Goal: Task Accomplishment & Management: Complete application form

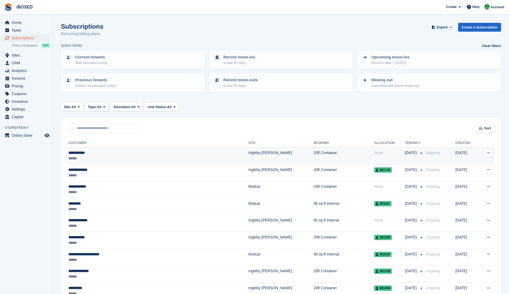
click at [181, 156] on div "******" at bounding box center [128, 158] width 120 height 6
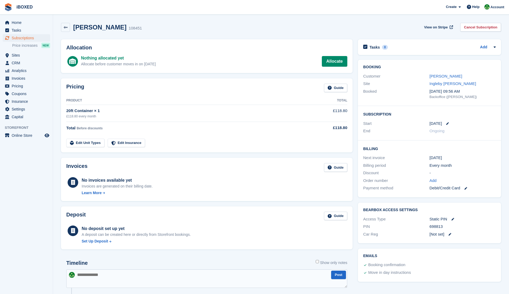
click at [391, 208] on h2 "BearBox Access Settings" at bounding box center [429, 210] width 133 height 4
click at [23, 111] on span "Settings" at bounding box center [28, 108] width 32 height 7
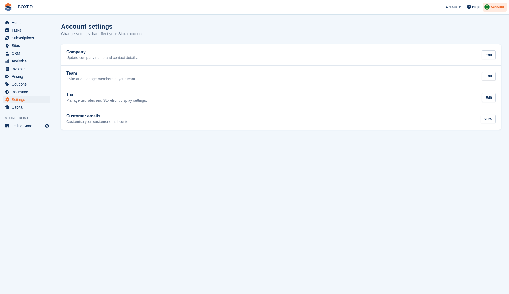
click at [493, 10] on div "Account" at bounding box center [495, 7] width 24 height 9
click at [407, 17] on section "Account settings Change settings that affect your Stora account. Company Update…" at bounding box center [281, 147] width 456 height 294
click at [31, 20] on span "Home" at bounding box center [28, 22] width 32 height 7
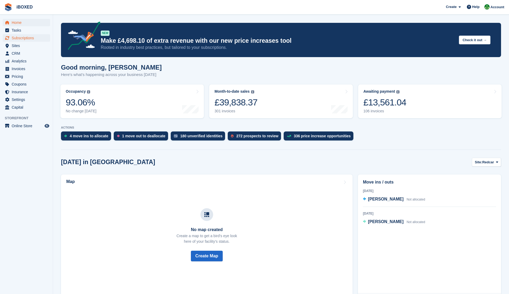
click at [27, 36] on span "Subscriptions" at bounding box center [28, 37] width 32 height 7
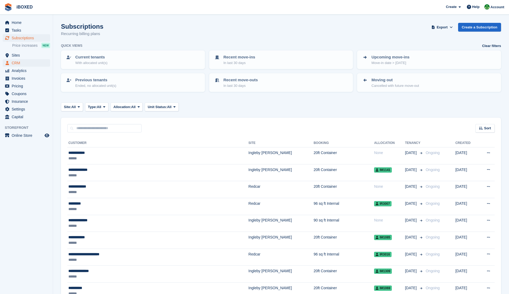
click at [23, 64] on span "CRM" at bounding box center [28, 62] width 32 height 7
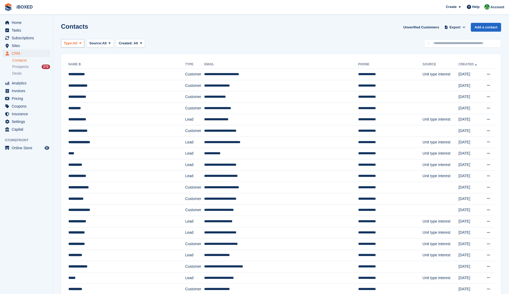
click at [73, 46] on button "Type: All" at bounding box center [72, 43] width 23 height 9
click at [84, 46] on button "Type: All" at bounding box center [72, 43] width 23 height 9
click at [97, 46] on button "Source: All" at bounding box center [99, 43] width 27 height 9
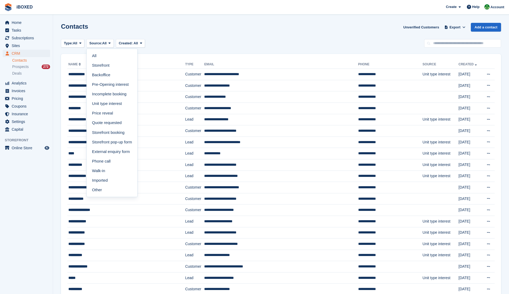
click at [257, 39] on div "Type: All All Lead Customer Source: All All Storefront Backoffice Pre-Opening i…" at bounding box center [281, 43] width 440 height 9
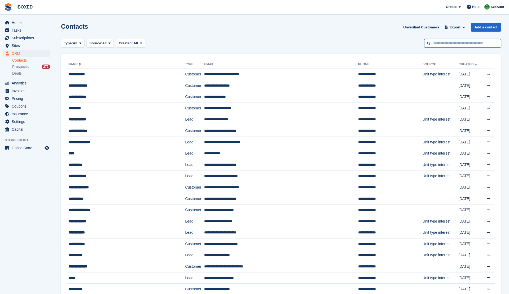
click at [440, 45] on input "text" at bounding box center [462, 43] width 77 height 9
type input "**********"
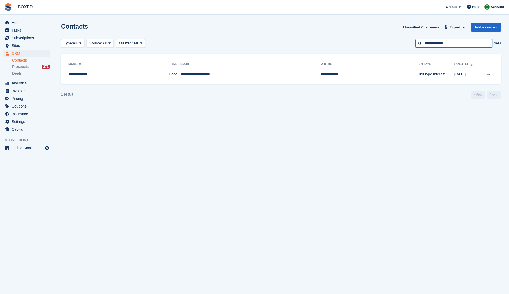
click at [452, 43] on input "**********" at bounding box center [454, 43] width 77 height 9
click at [75, 47] on button "Type: All" at bounding box center [72, 43] width 23 height 9
click at [77, 64] on link "Lead" at bounding box center [86, 65] width 46 height 10
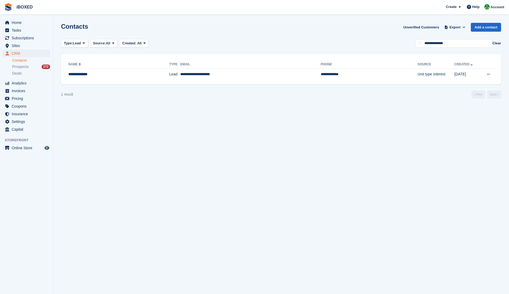
click at [496, 42] on button "Clear" at bounding box center [497, 43] width 9 height 5
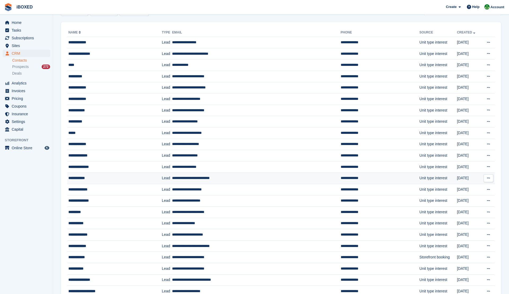
scroll to position [10, 0]
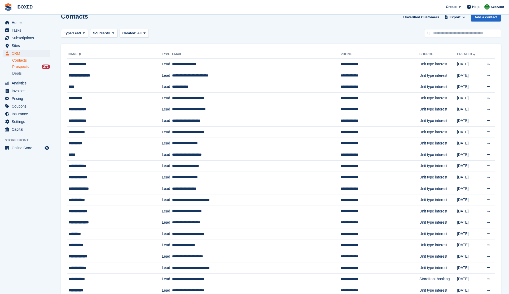
click at [14, 66] on span "Prospects" at bounding box center [20, 66] width 16 height 5
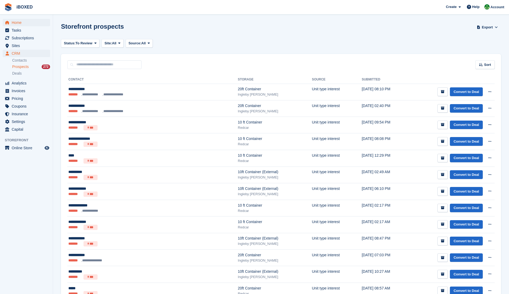
click at [35, 24] on span "Home" at bounding box center [28, 22] width 32 height 7
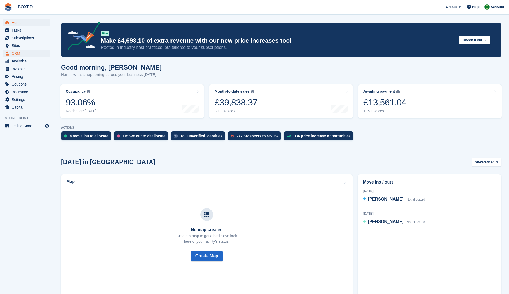
click at [20, 51] on span "CRM" at bounding box center [28, 53] width 32 height 7
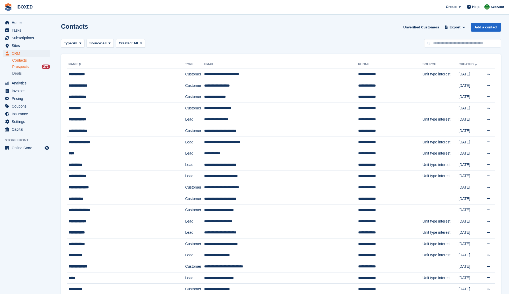
click at [30, 65] on div "Prospects 272" at bounding box center [31, 66] width 38 height 5
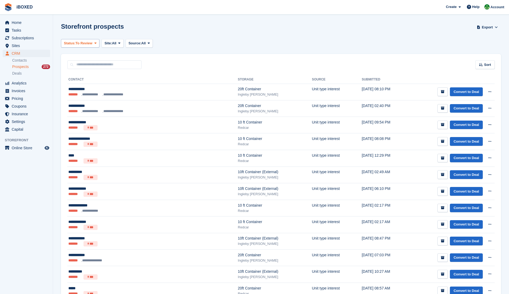
click at [88, 40] on button "Status: To Review" at bounding box center [80, 43] width 38 height 9
click at [100, 25] on h1 "Storefront prospects" at bounding box center [92, 26] width 63 height 7
click at [39, 60] on link "Contacts" at bounding box center [31, 60] width 38 height 5
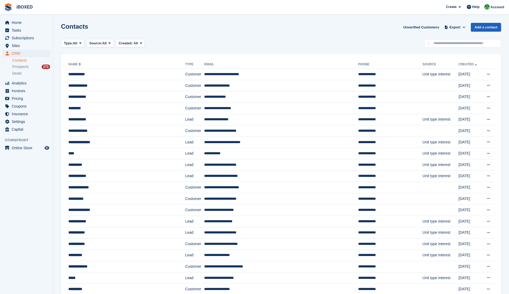
click at [481, 24] on link "Add a contact" at bounding box center [486, 27] width 30 height 9
